Goal: Navigation & Orientation: Understand site structure

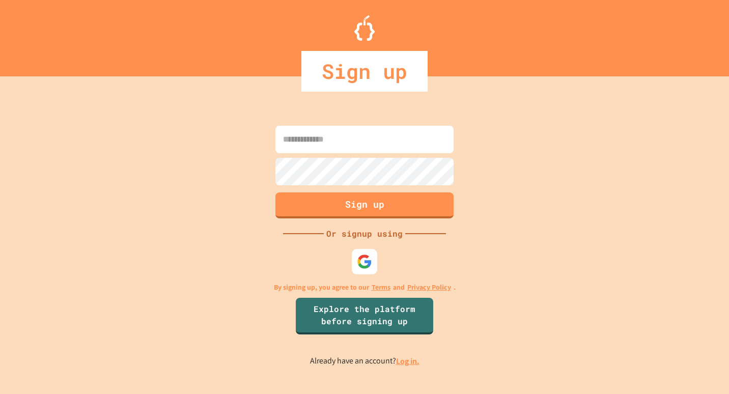
click at [351, 133] on input at bounding box center [364, 139] width 178 height 27
click at [319, 144] on input at bounding box center [364, 139] width 178 height 27
type input "**********"
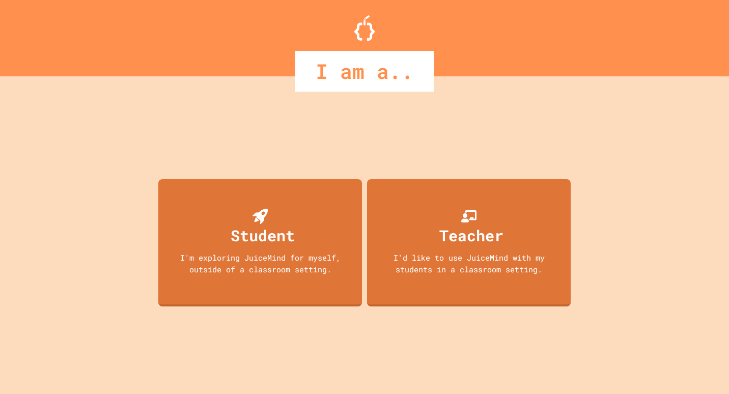
click at [274, 200] on div "Student I'm exploring JuiceMind for myself, outside of a classroom setting." at bounding box center [260, 242] width 204 height 127
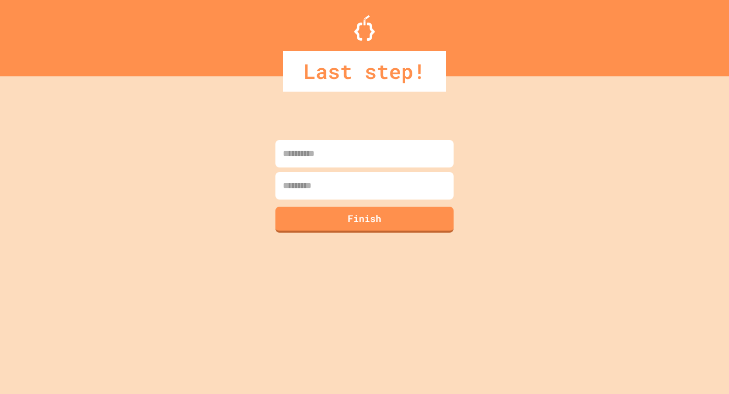
click at [349, 162] on input at bounding box center [364, 153] width 178 height 27
type input "****"
click at [385, 199] on div at bounding box center [364, 200] width 183 height 2
click at [390, 189] on input at bounding box center [364, 185] width 178 height 27
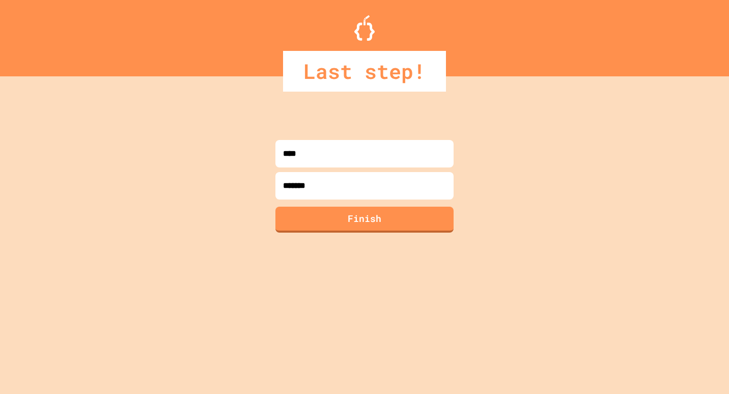
type input "********"
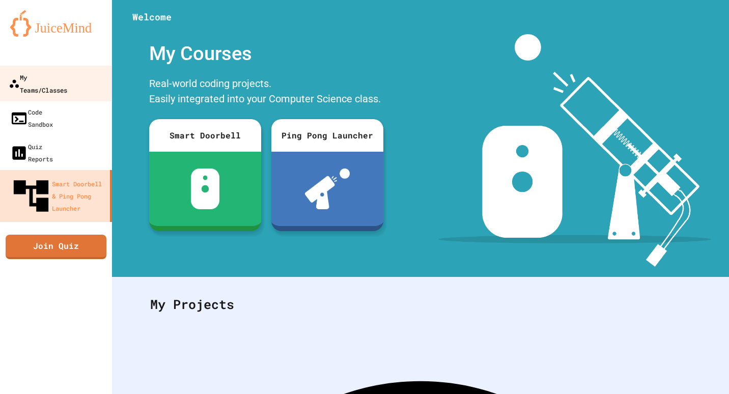
click at [42, 78] on div "My Teams/Classes" at bounding box center [38, 83] width 59 height 25
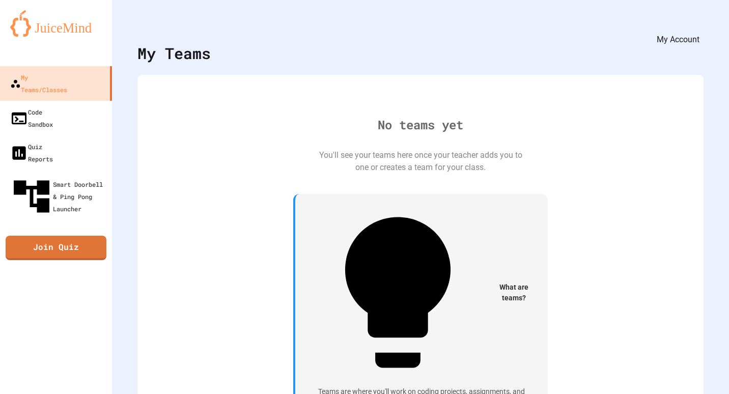
click at [698, 25] on div "My Account" at bounding box center [698, 24] width 0 height 16
click at [698, 25] on icon "My Account" at bounding box center [698, 25] width 0 height 0
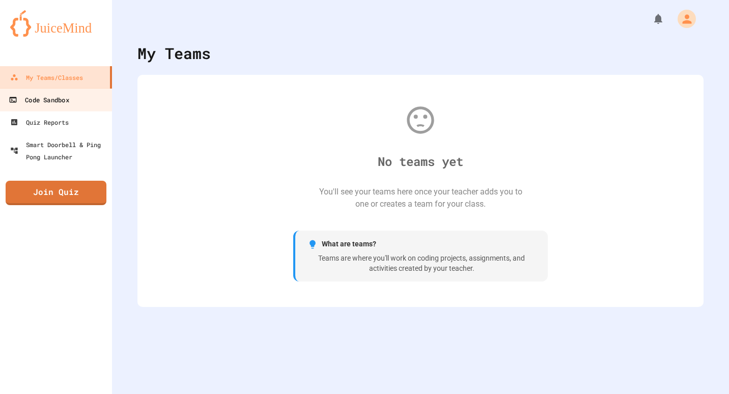
click at [68, 108] on link "Code Sandbox" at bounding box center [56, 99] width 116 height 23
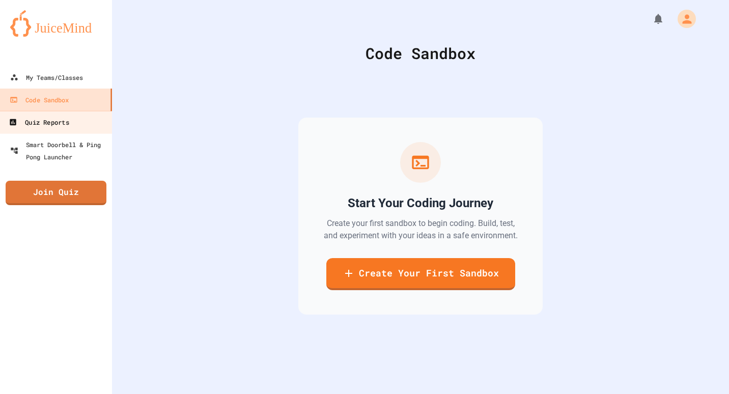
click at [73, 121] on link "Quiz Reports" at bounding box center [56, 121] width 116 height 23
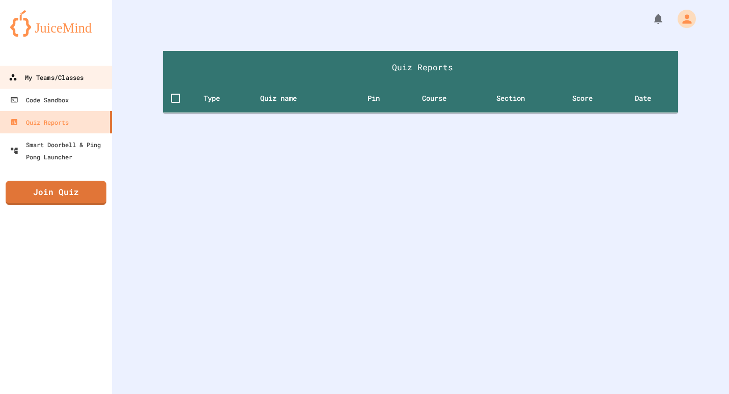
click at [78, 79] on div "My Teams/Classes" at bounding box center [46, 77] width 75 height 13
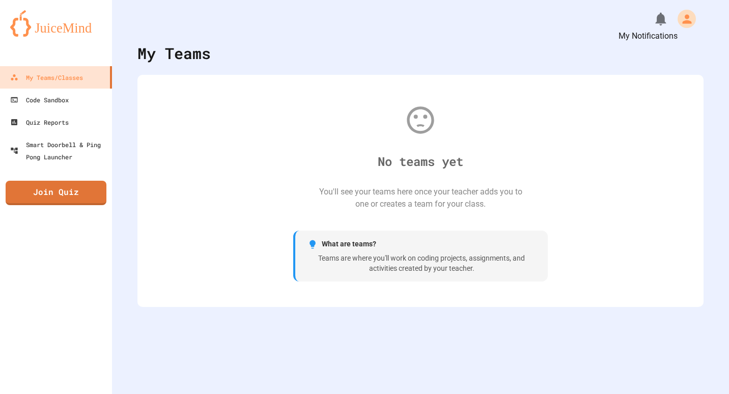
click at [655, 16] on icon "My Notifications" at bounding box center [660, 19] width 11 height 13
click at [304, 75] on div at bounding box center [364, 197] width 729 height 394
click at [159, 231] on div "No teams yet You'll see your teams here once your teacher adds you to one or cr…" at bounding box center [421, 191] width 546 height 212
